Goal: Transaction & Acquisition: Purchase product/service

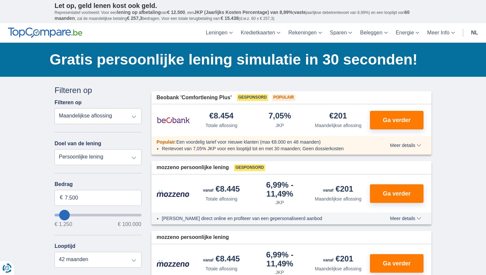
click at [118, 117] on select "Totale aflossing JKP Maandelijkse aflossing" at bounding box center [98, 116] width 87 height 16
click at [120, 159] on select "Persoonlijke lening Auto Moto / fiets Mobilhome / caravan Renovatie Energie Sch…" at bounding box center [98, 157] width 87 height 16
select select "holiday"
click at [55, 149] on select "Persoonlijke lening Auto Moto / fiets Mobilhome / caravan Renovatie Energie Sch…" at bounding box center [98, 157] width 87 height 16
type input "7.500"
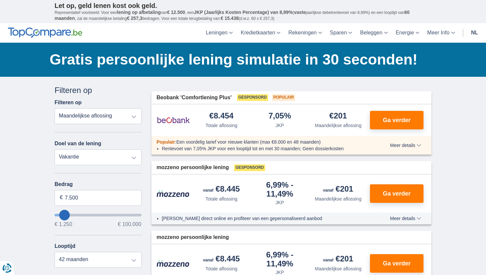
type input "7250"
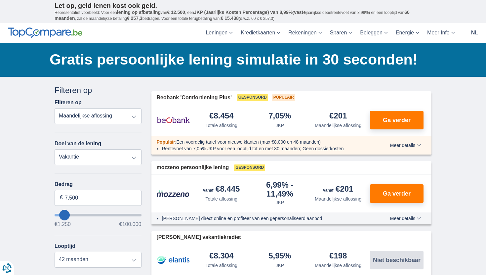
click at [107, 118] on select "Totale aflossing JKP Maandelijkse aflossing" at bounding box center [98, 116] width 87 height 16
click at [55, 108] on select "Totale aflossing JKP Maandelijkse aflossing" at bounding box center [98, 116] width 87 height 16
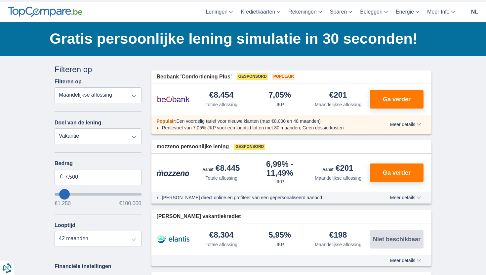
scroll to position [26, 0]
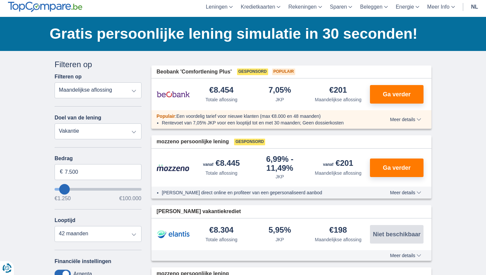
type input "5.250"
type input "5250"
select select "36"
type input "4250"
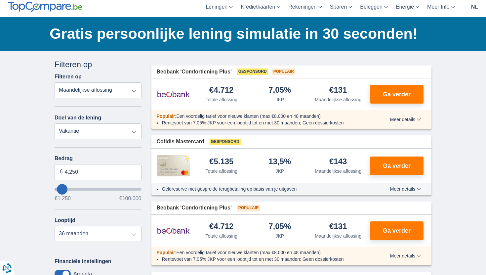
type input "3.250"
type input "3250"
select select "30"
type input "2250"
type input "2.250"
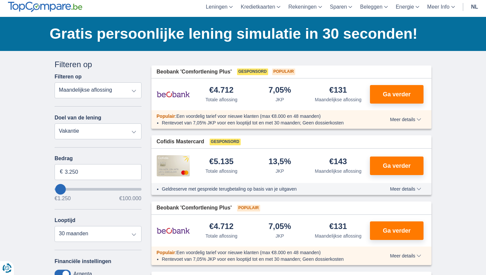
select select "24"
type input "4.250"
type input "4250"
select select "36"
click at [54, 189] on div "Annuleren Filters Filteren op Filteren op Totale aflossing JKP Maandelijkse afl…" at bounding box center [98, 216] width 97 height 314
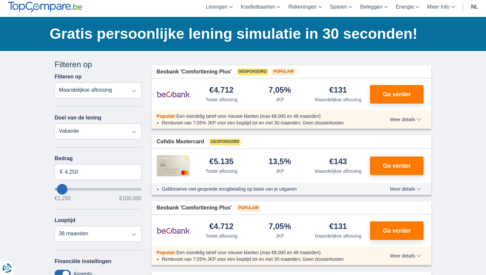
click at [57, 189] on input "wantToBorrow" at bounding box center [98, 189] width 87 height 3
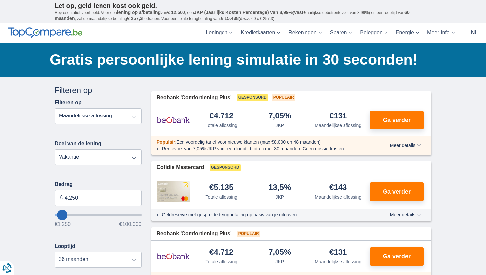
type input "3250"
type input "3.250"
select select "30"
type input "2250"
type input "2.250"
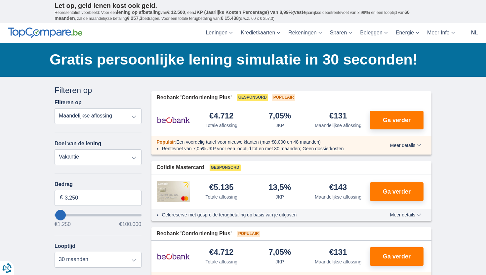
select select "24"
type input "1250"
type input "1.250"
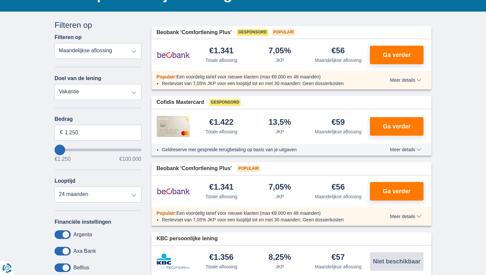
scroll to position [66, 0]
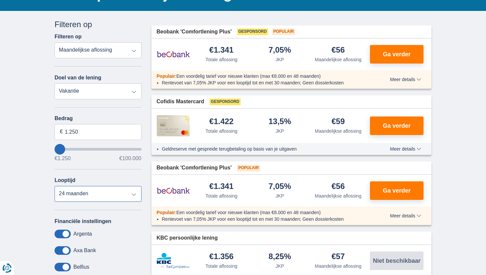
click at [96, 192] on select "12 maanden 18 maanden 24 maanden" at bounding box center [98, 194] width 87 height 16
click at [55, 187] on select "12 maanden 18 maanden 24 maanden" at bounding box center [98, 194] width 87 height 16
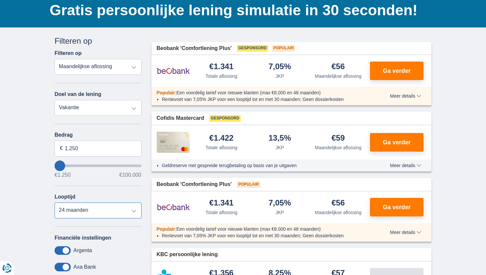
scroll to position [55, 0]
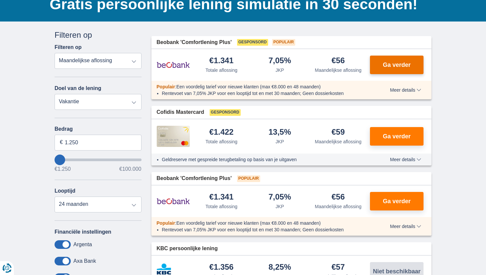
click at [394, 63] on span "Ga verder" at bounding box center [397, 65] width 28 height 6
